Goal: Information Seeking & Learning: Learn about a topic

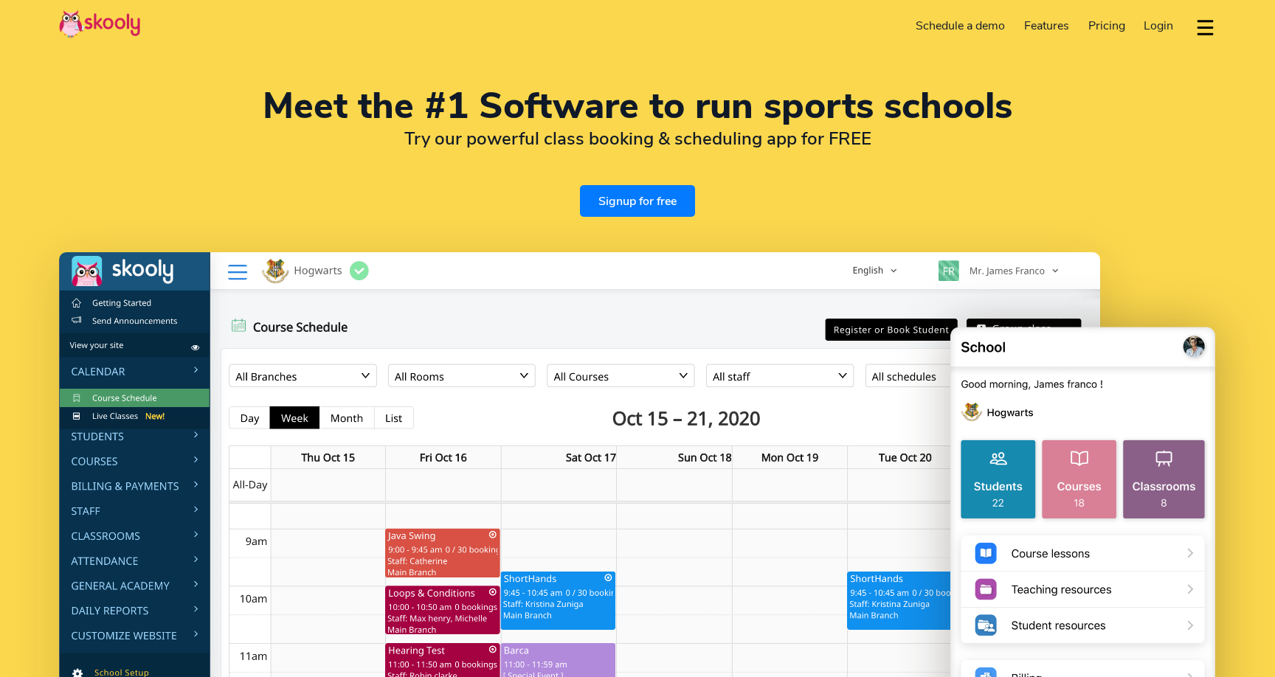
select select "en"
select select "91"
select select "[GEOGRAPHIC_DATA]"
select select "[GEOGRAPHIC_DATA]/[GEOGRAPHIC_DATA]"
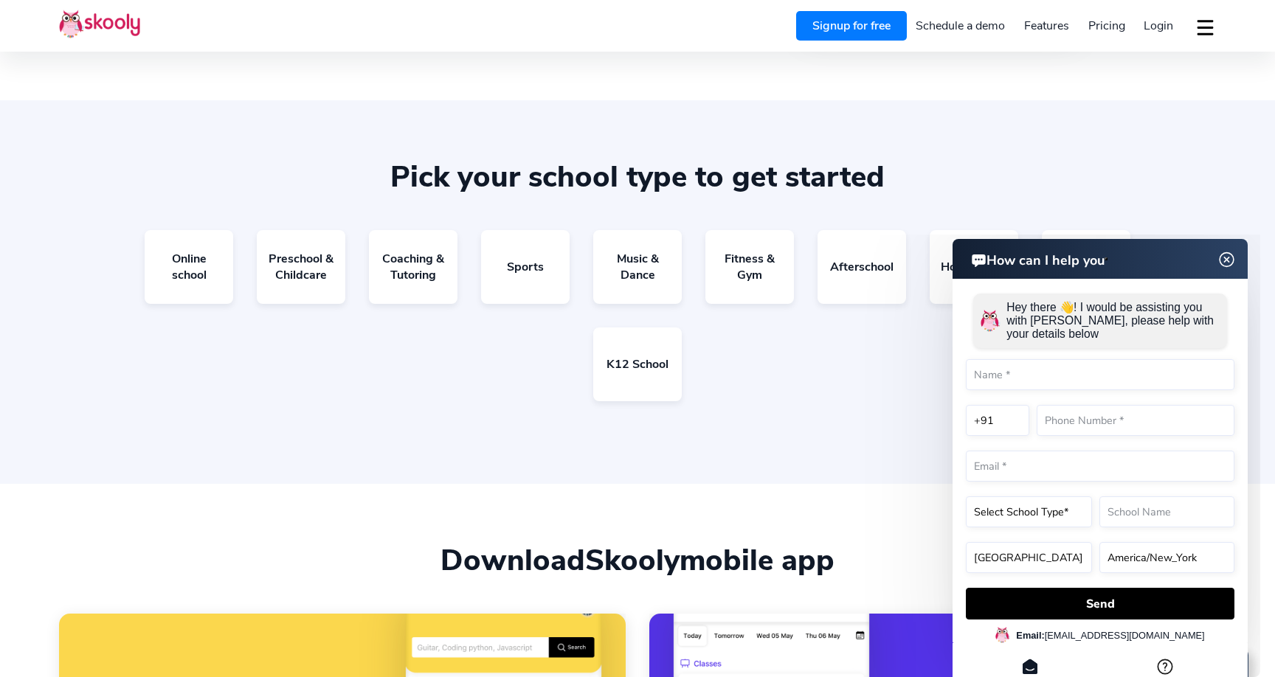
scroll to position [2801, 0]
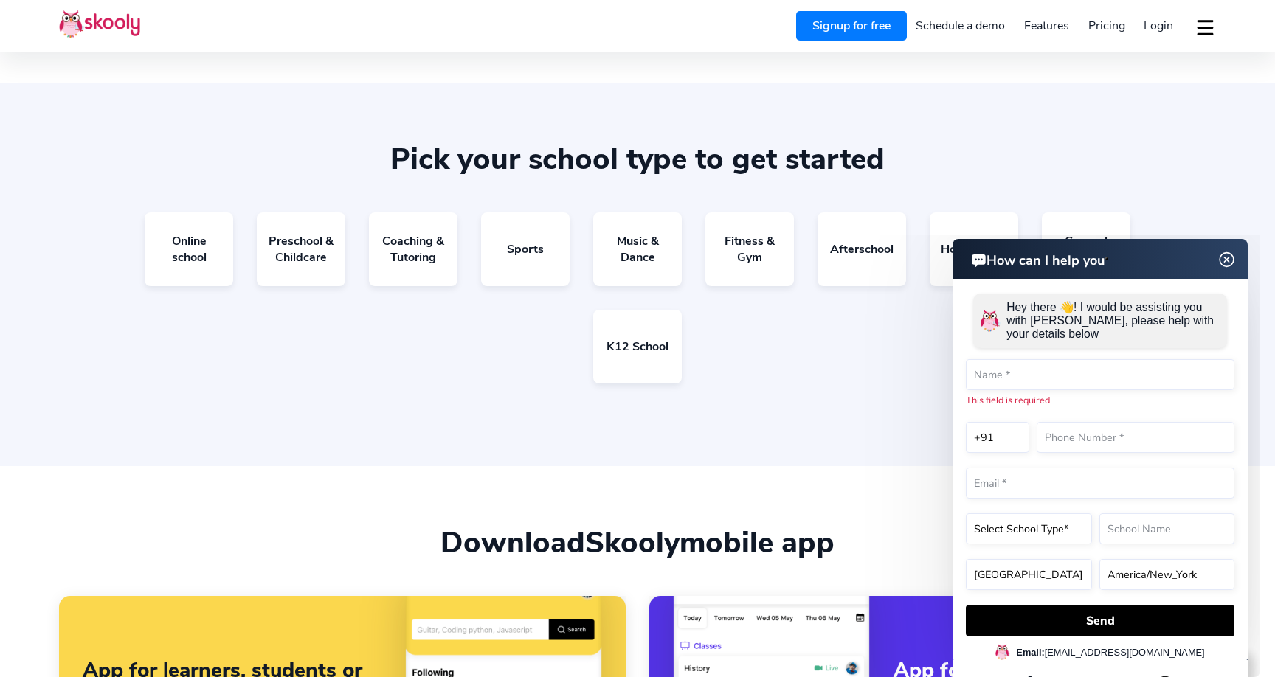
click at [726, 367] on div "Online school Preschool & Childcare Coaching & Tutoring Sports Music & Dance Fi…" at bounding box center [637, 310] width 1157 height 195
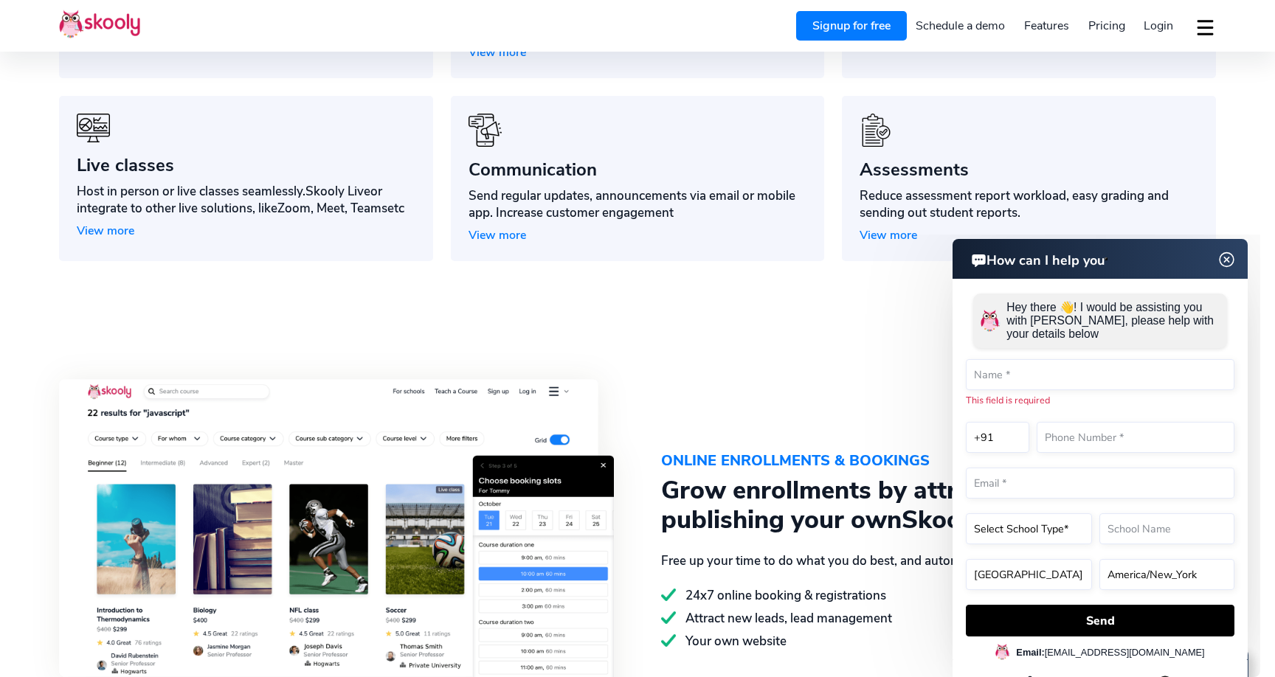
scroll to position [1454, 0]
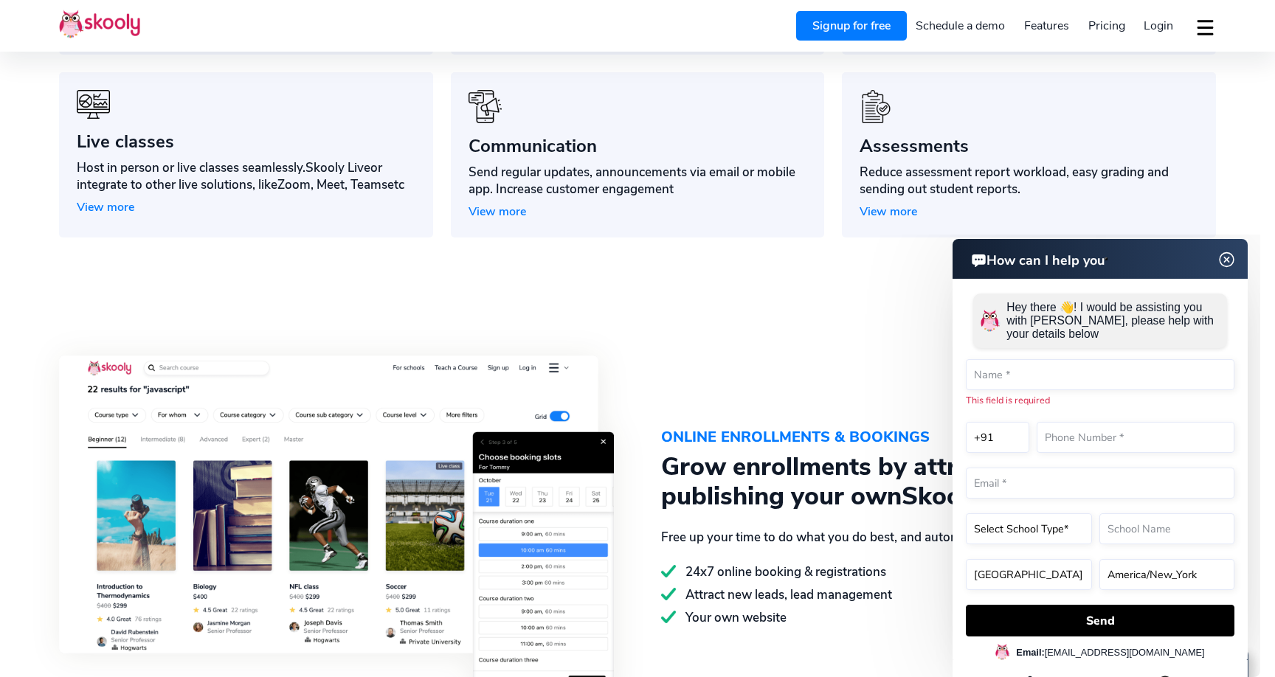
click at [879, 210] on span "View more" at bounding box center [889, 212] width 58 height 16
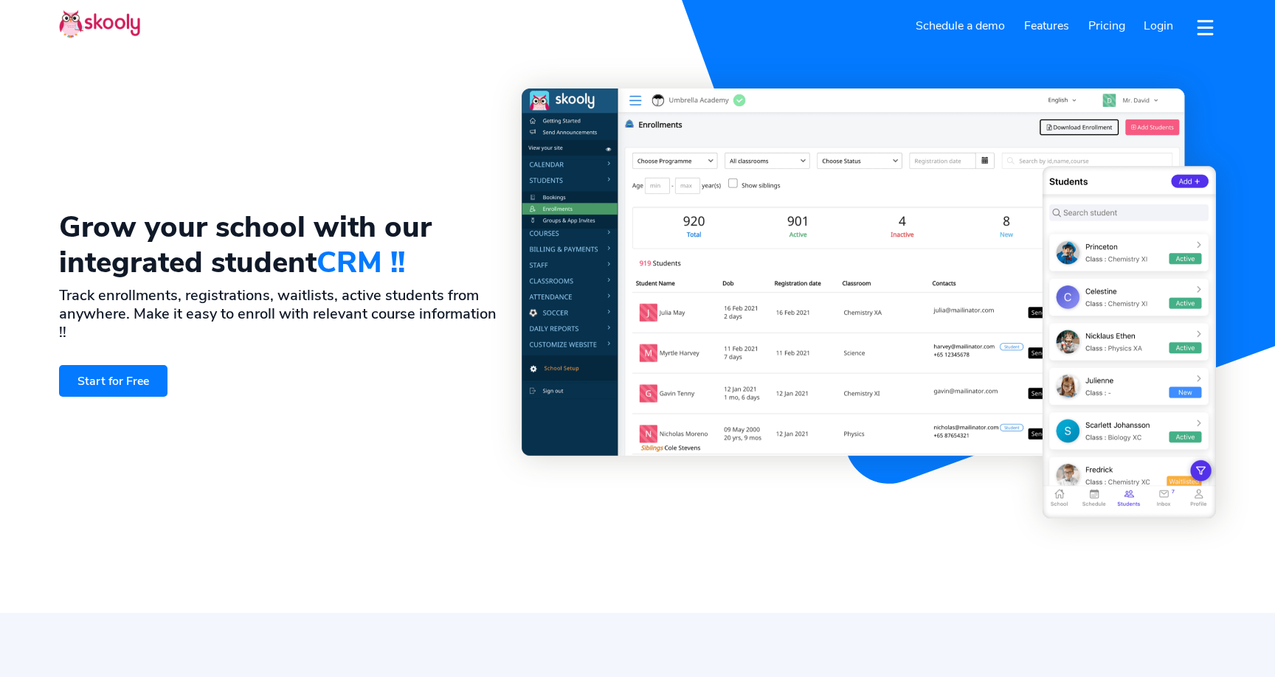
select select "en"
select select "91"
select select "[GEOGRAPHIC_DATA]"
select select "[GEOGRAPHIC_DATA]/[GEOGRAPHIC_DATA]"
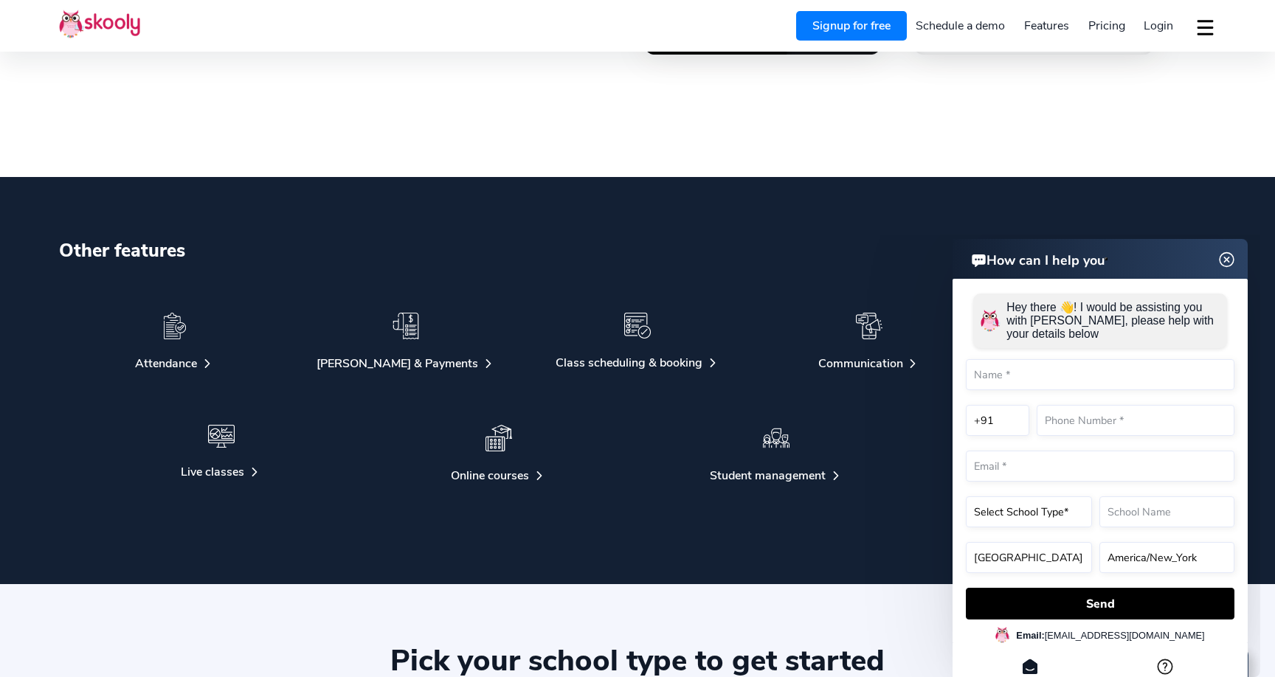
scroll to position [3149, 0]
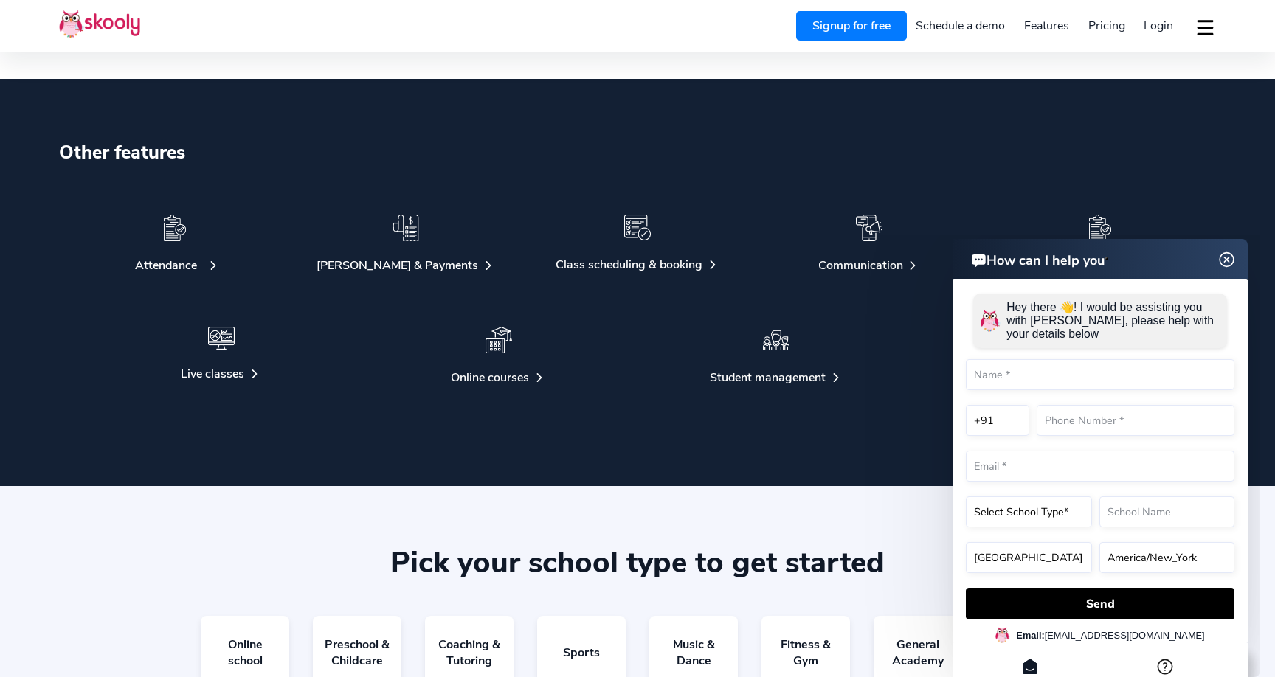
click at [181, 262] on div "Attendance" at bounding box center [166, 266] width 62 height 16
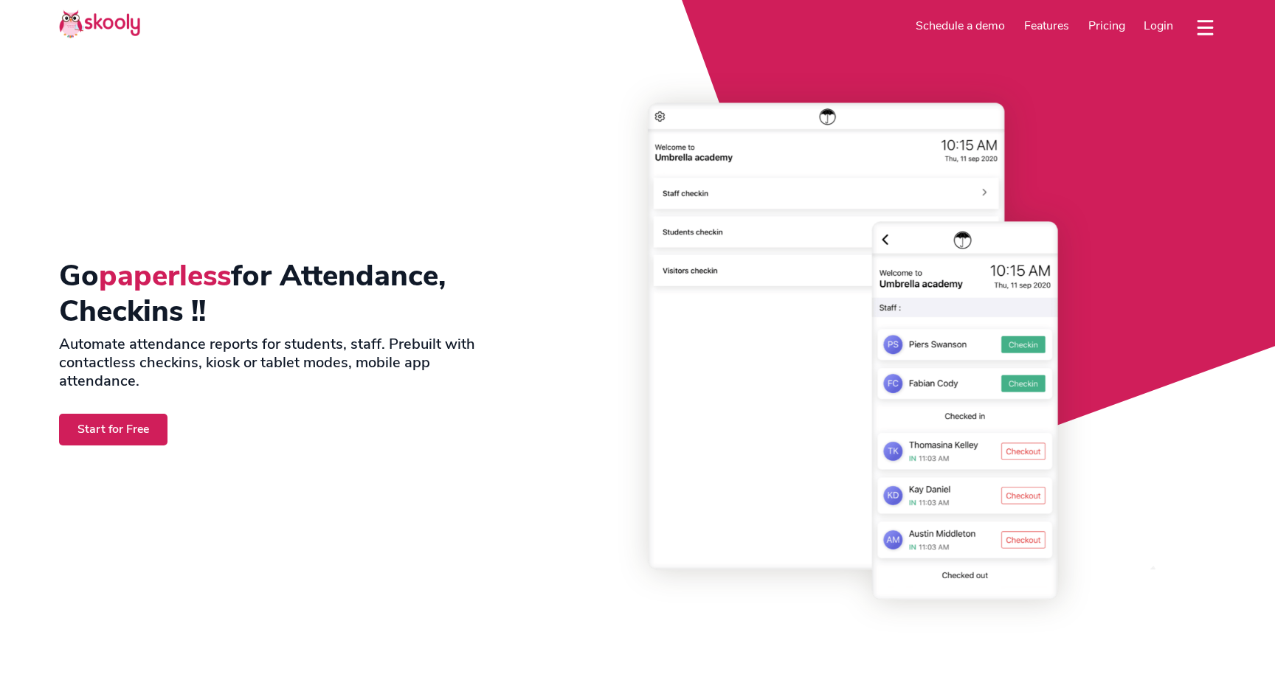
select select "en"
select select "91"
select select "[GEOGRAPHIC_DATA]"
select select "[GEOGRAPHIC_DATA]/[GEOGRAPHIC_DATA]"
click at [459, 393] on div "Go paperless for Attendance, Checkins !! Automate attendance reports for studen…" at bounding box center [290, 352] width 463 height 526
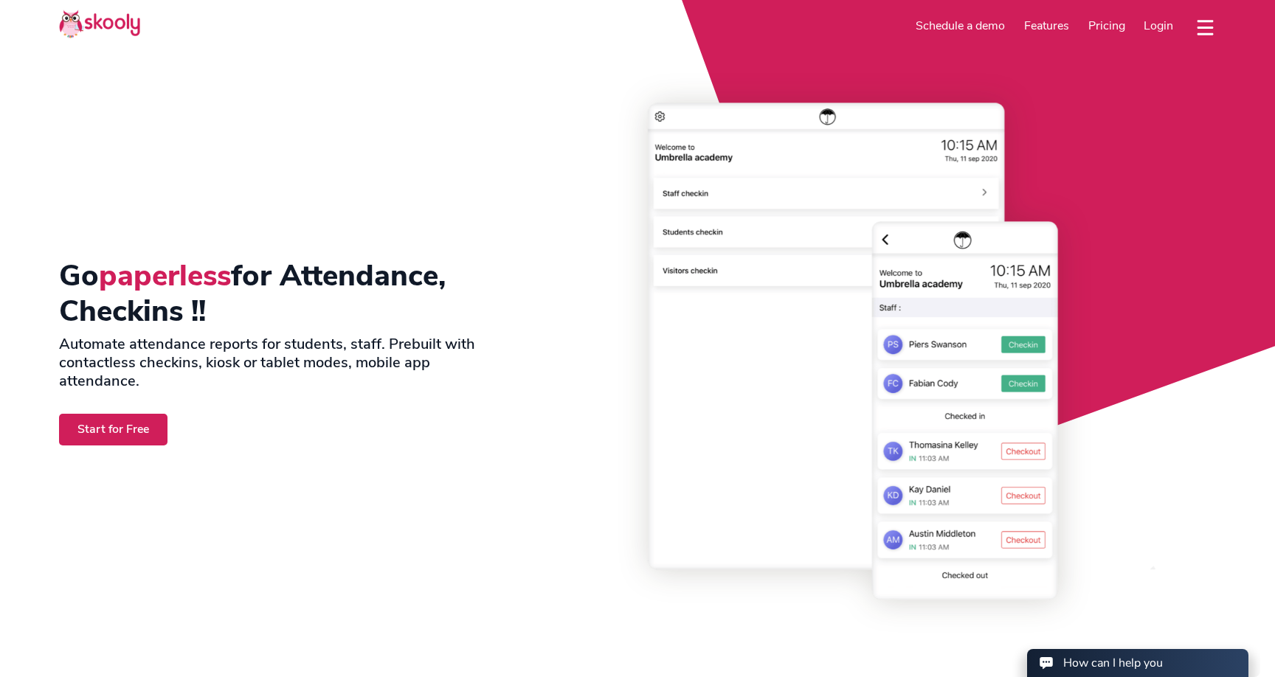
click at [459, 393] on div "Go paperless for Attendance, Checkins !! Automate attendance reports for studen…" at bounding box center [290, 352] width 463 height 526
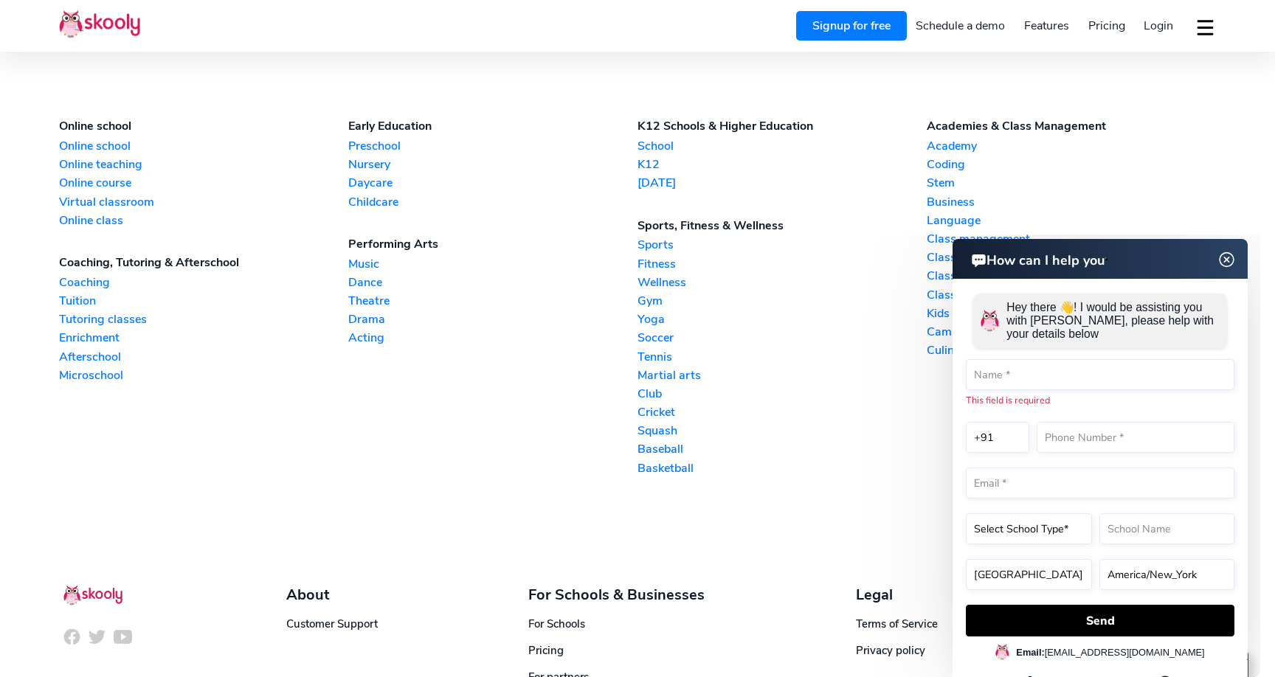
scroll to position [4514, 0]
